Goal: Transaction & Acquisition: Purchase product/service

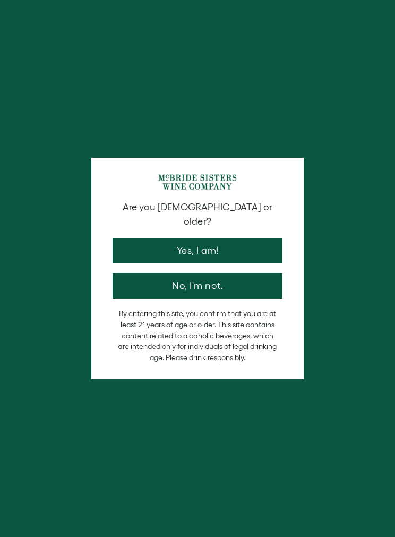
click at [268, 238] on button "Yes, I am!" at bounding box center [198, 251] width 170 height 26
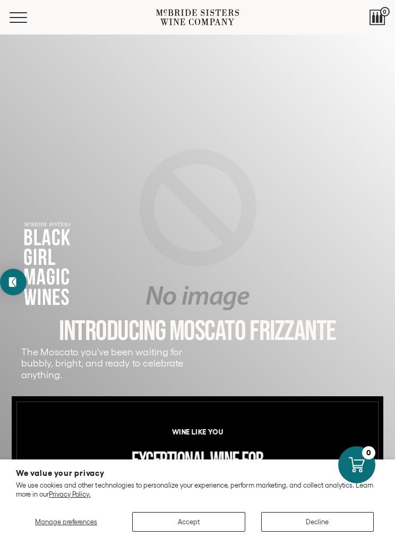
click at [26, 20] on button "Menu" at bounding box center [29, 17] width 38 height 11
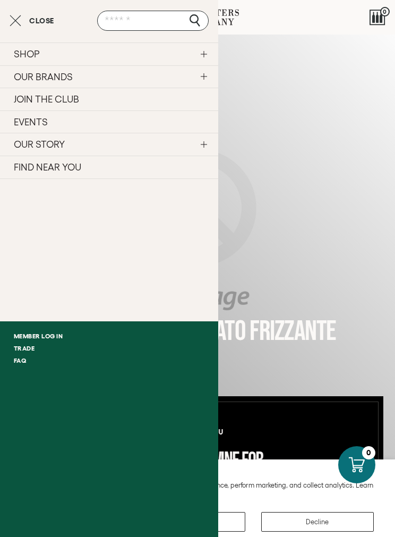
click at [192, 51] on link "SHOP" at bounding box center [109, 54] width 218 height 23
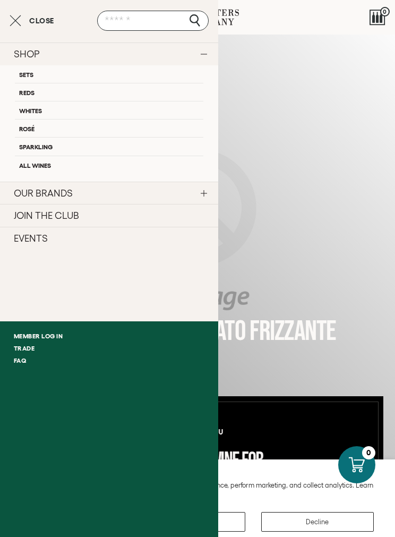
click at [33, 79] on link "Sets" at bounding box center [109, 74] width 189 height 18
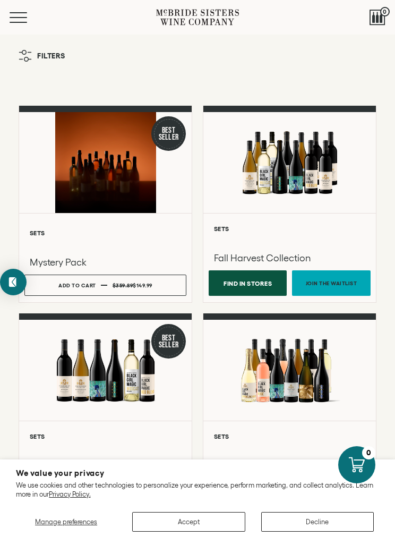
click at [21, 14] on button "Menu" at bounding box center [29, 17] width 38 height 11
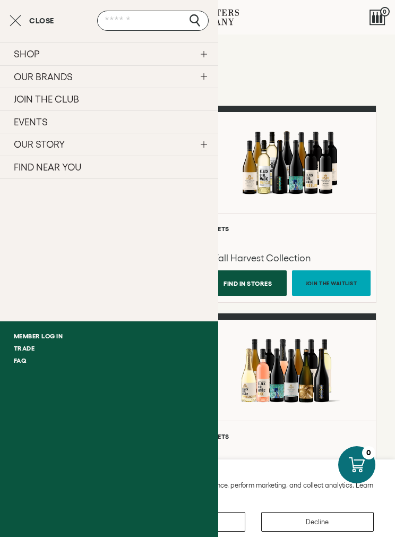
click at [197, 144] on link "OUR STORY" at bounding box center [109, 144] width 218 height 23
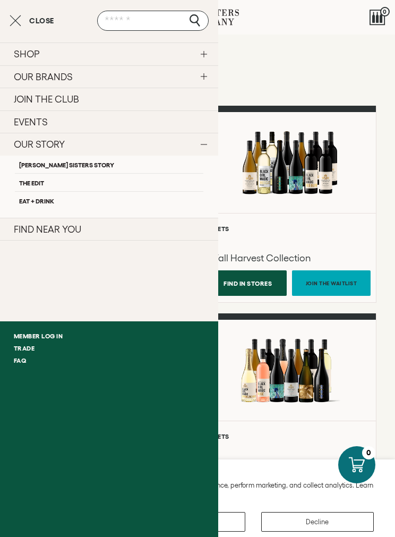
click at [322, 74] on div "Filters" at bounding box center [197, 62] width 379 height 35
click at [309, 245] on div "Sets Fall Harvest Collection Find In Stores Join the Waitlist" at bounding box center [290, 257] width 173 height 89
click at [179, 49] on link "SHOP" at bounding box center [109, 54] width 218 height 23
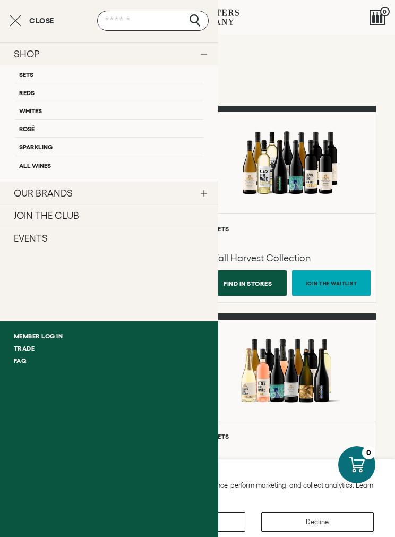
click at [190, 91] on link "Reds" at bounding box center [109, 92] width 189 height 18
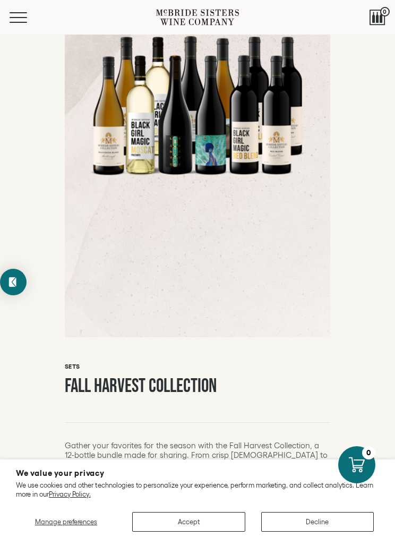
scroll to position [148, 0]
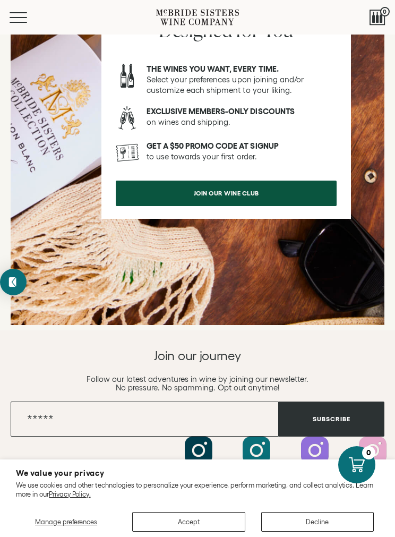
scroll to position [1995, 0]
